Goal: Browse casually

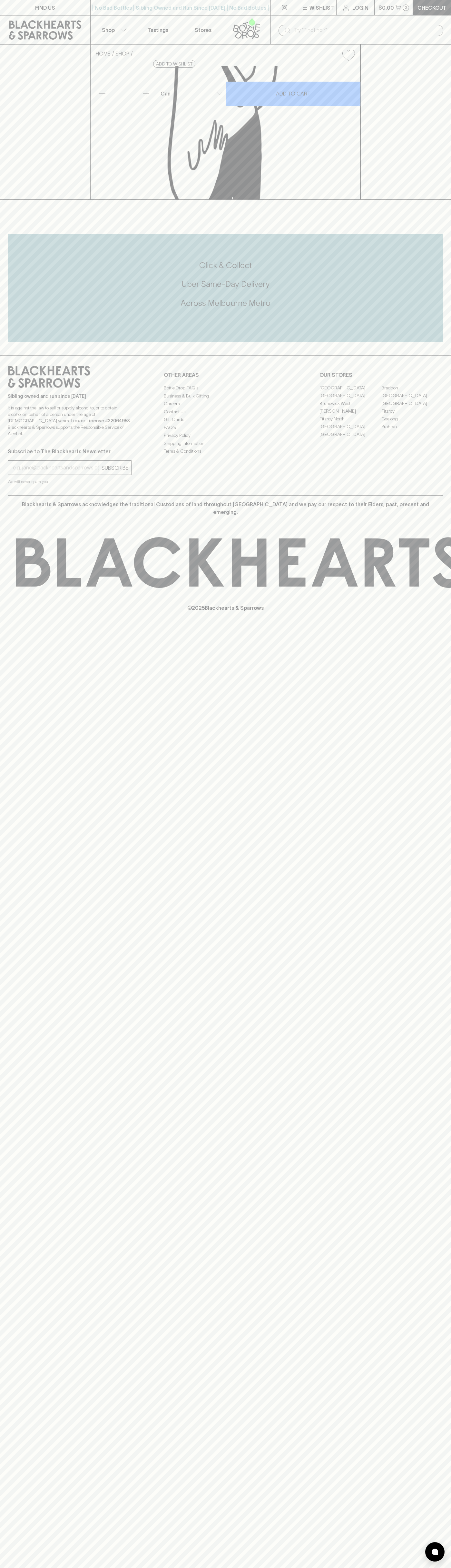
click at [45, 24] on icon at bounding box center [45, 30] width 73 height 20
click at [429, 1556] on div at bounding box center [435, 1552] width 20 height 20
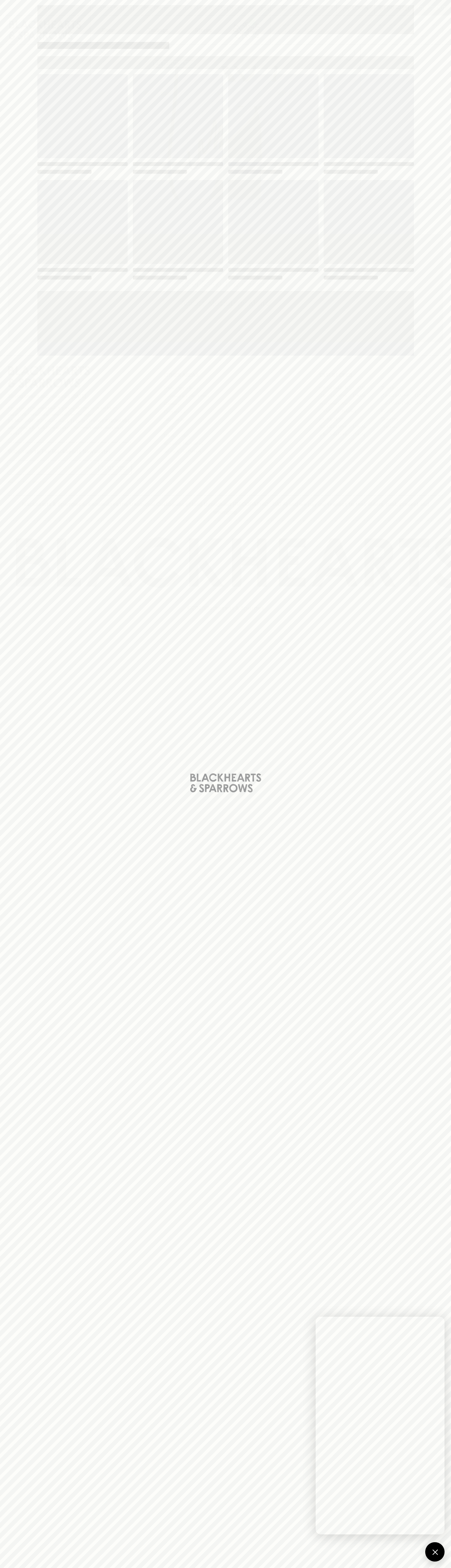
click at [194, 1568] on html "FIND US | No Bad Bottles | Sibling Owned and Run Since [DATE] | No Bad Bottles …" at bounding box center [225, 784] width 451 height 1568
click at [20, 1190] on div "Loading" at bounding box center [225, 784] width 451 height 1568
